Goal: Transaction & Acquisition: Book appointment/travel/reservation

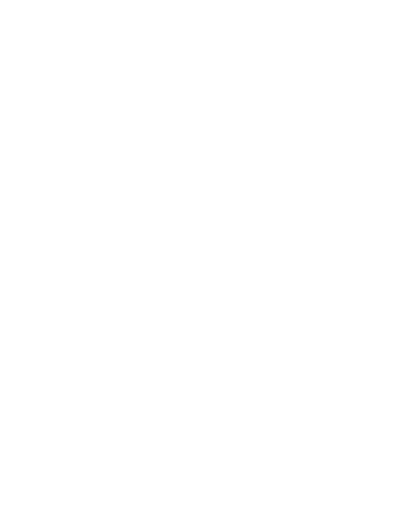
scroll to position [3172, 0]
click at [48, 355] on span "Bolzano e vigneti" at bounding box center [66, 361] width 92 height 12
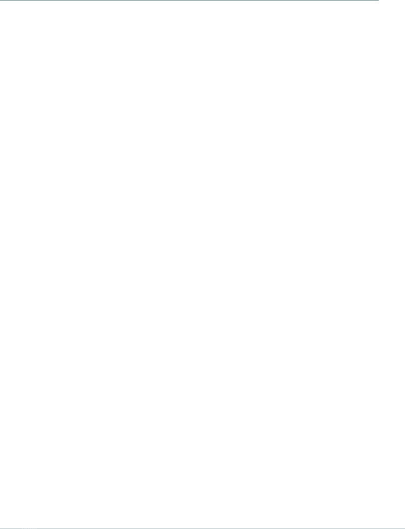
scroll to position [3472, 0]
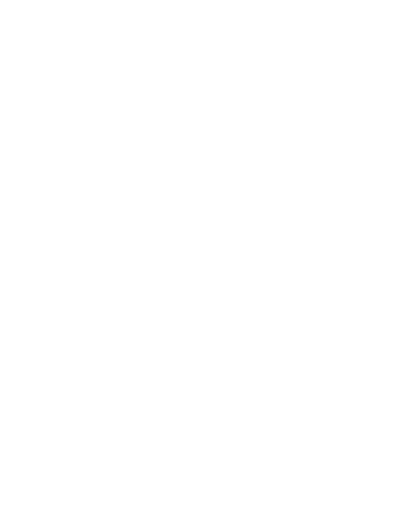
click at [153, 222] on div "Offerte" at bounding box center [155, 243] width 85 height 43
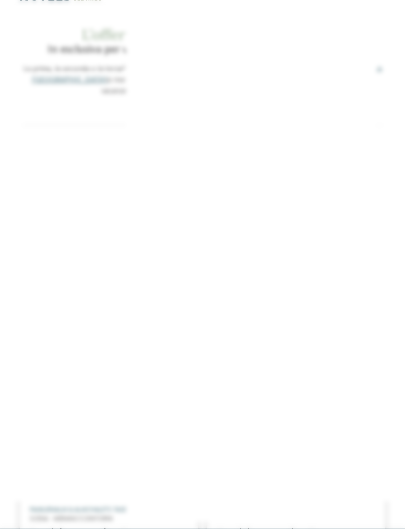
scroll to position [32, 0]
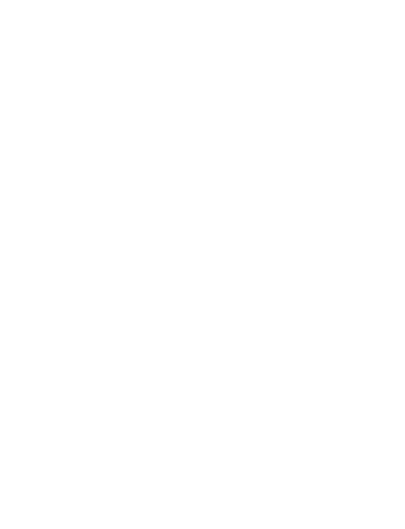
click at [382, 163] on icon at bounding box center [385, 171] width 21 height 17
click at [63, 171] on div at bounding box center [65, 173] width 7 height 4
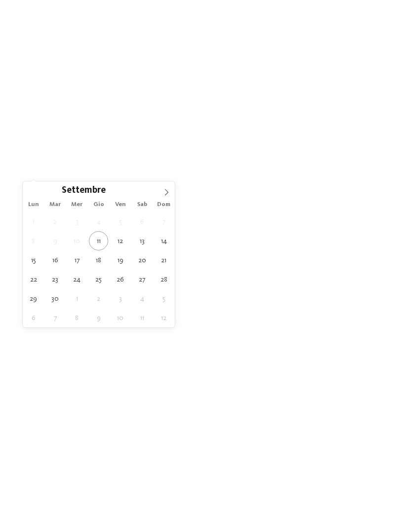
click at [163, 192] on icon at bounding box center [166, 192] width 7 height 7
click at [163, 195] on icon at bounding box center [166, 192] width 7 height 7
click at [162, 196] on span at bounding box center [166, 190] width 17 height 17
type div "[DATE]"
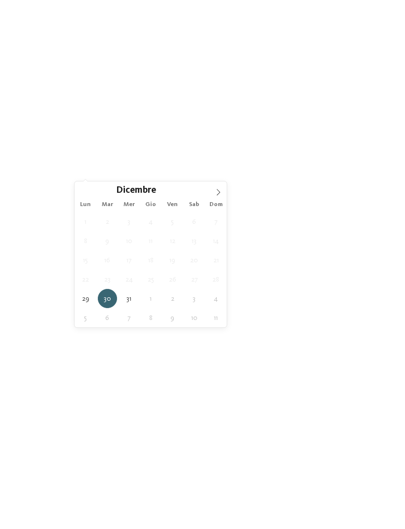
type div "[DATE]"
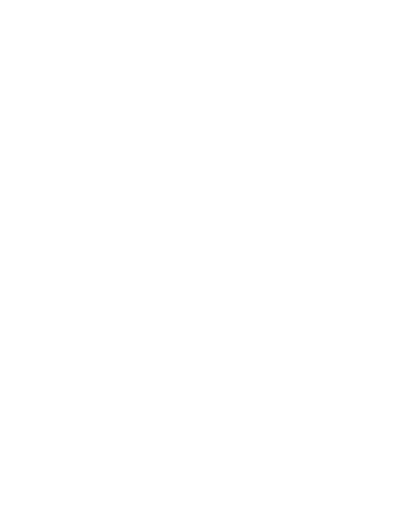
click at [349, 172] on span "filtra" at bounding box center [357, 173] width 19 height 7
click at [203, 314] on icon at bounding box center [202, 318] width 18 height 17
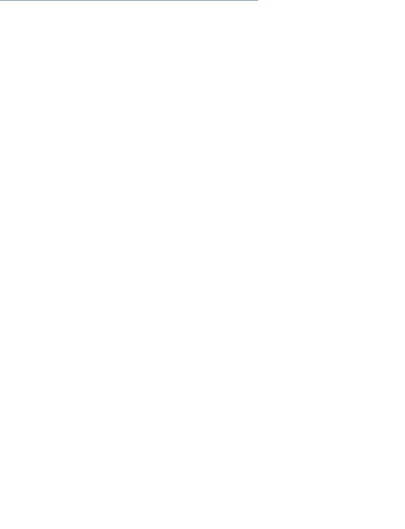
scroll to position [1139, 0]
